Goal: Task Accomplishment & Management: Use online tool/utility

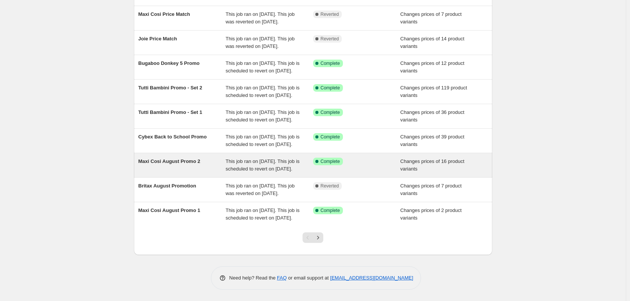
scroll to position [151, 0]
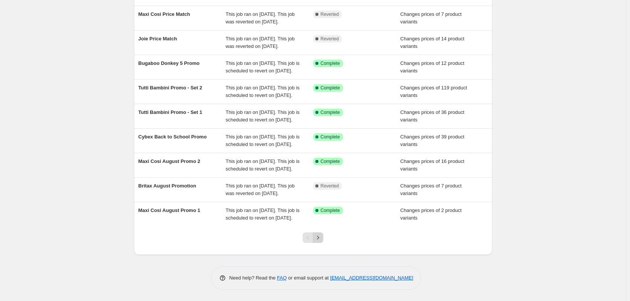
click at [317, 241] on icon "Next" at bounding box center [318, 238] width 8 height 8
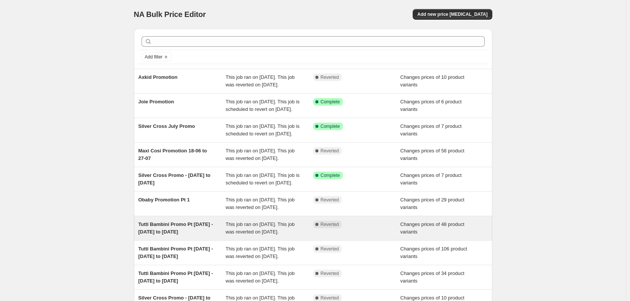
scroll to position [38, 0]
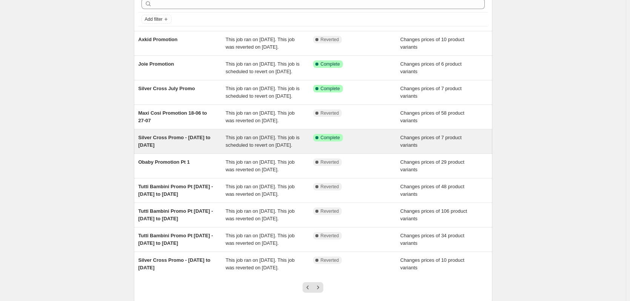
drag, startPoint x: 246, startPoint y: 161, endPoint x: 211, endPoint y: 166, distance: 36.1
click at [211, 149] on div "Silver Cross Promo - [DATE] to [DATE]" at bounding box center [182, 141] width 88 height 15
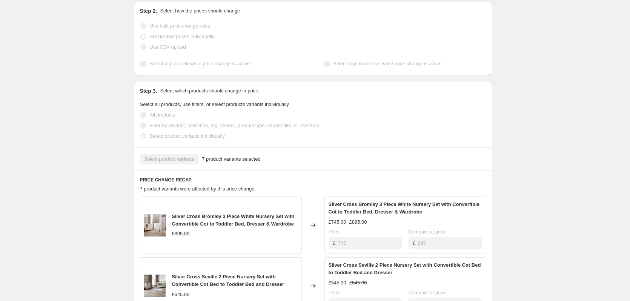
scroll to position [151, 0]
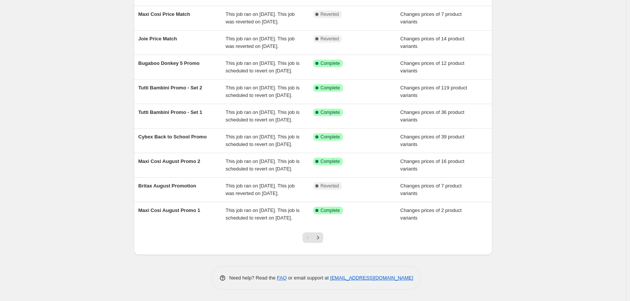
scroll to position [163, 0]
click at [319, 238] on icon "Next" at bounding box center [318, 238] width 8 height 8
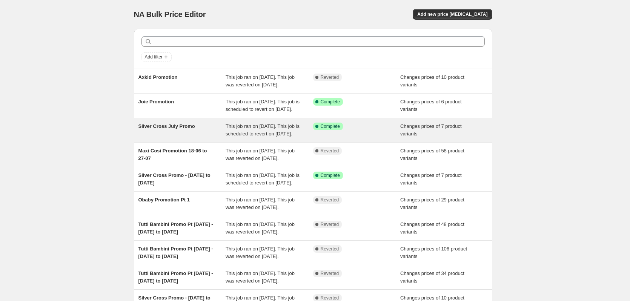
click at [170, 138] on div "Silver Cross July Promo" at bounding box center [182, 130] width 88 height 15
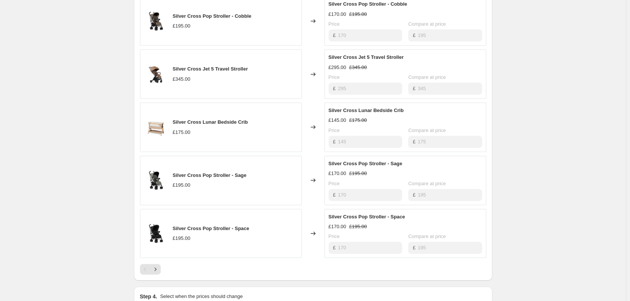
scroll to position [453, 0]
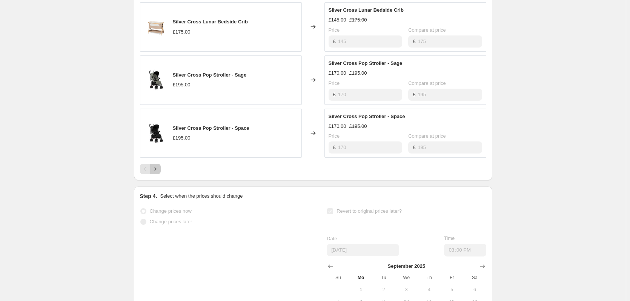
click at [161, 174] on button "Next" at bounding box center [155, 169] width 11 height 11
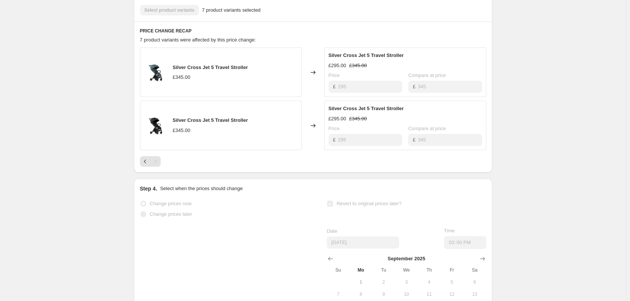
scroll to position [297, 0]
